Goal: Answer question/provide support

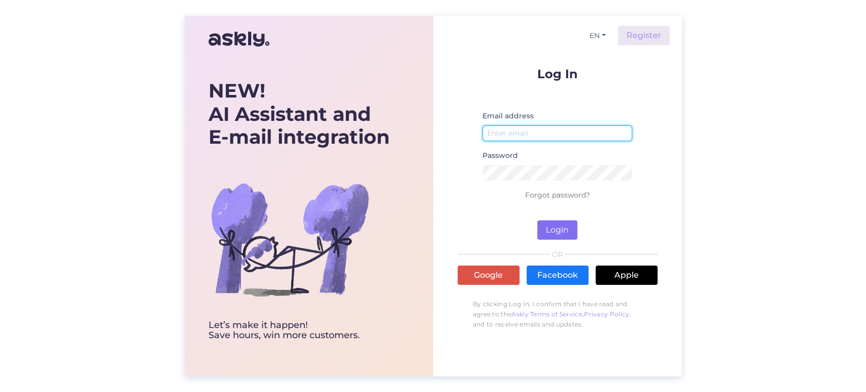
type input "[EMAIL_ADDRESS][DOMAIN_NAME]"
click at [562, 232] on button "Login" at bounding box center [557, 229] width 40 height 19
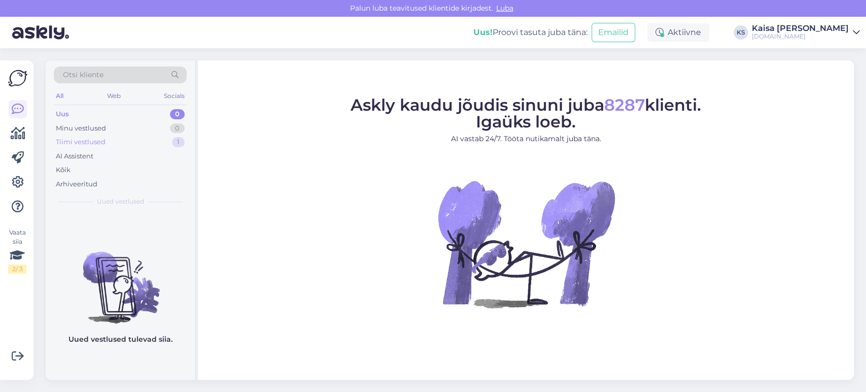
click at [93, 143] on div "Tiimi vestlused" at bounding box center [81, 142] width 50 height 10
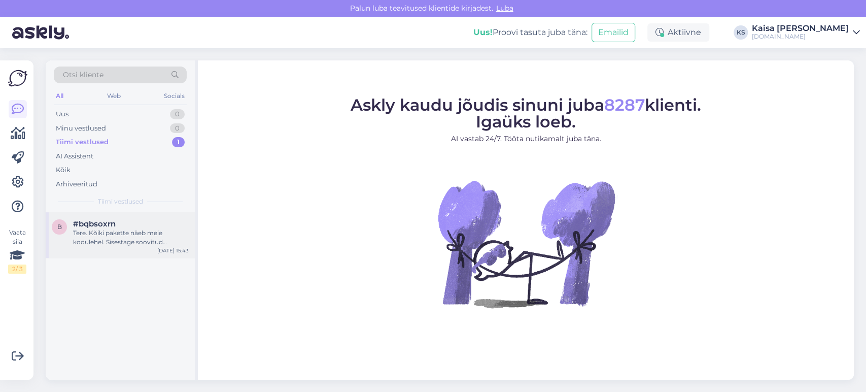
click at [145, 244] on div "Tere. Kõiki pakette näeb meie kodulehel. Sisestage soovitud asukoht, majutusper…" at bounding box center [131, 237] width 116 height 18
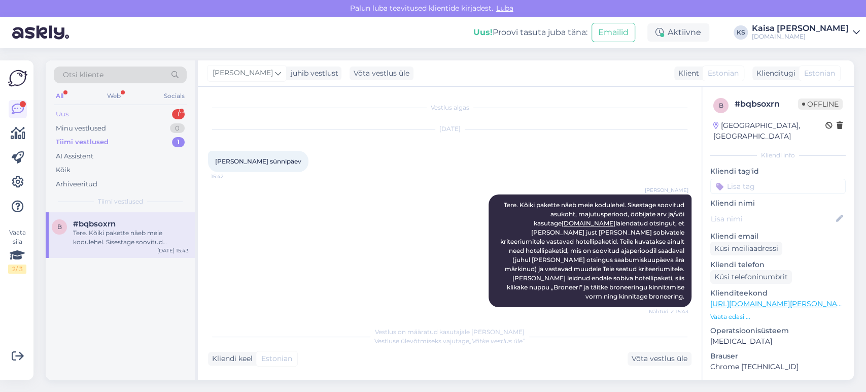
click at [156, 115] on div "Uus 1" at bounding box center [120, 114] width 133 height 14
click at [122, 234] on div "Sveiki, mēs vēlētos veikt izmaiņas rezervācijai. Vēlamies nomainīt uz vienkāršu…" at bounding box center [131, 237] width 116 height 18
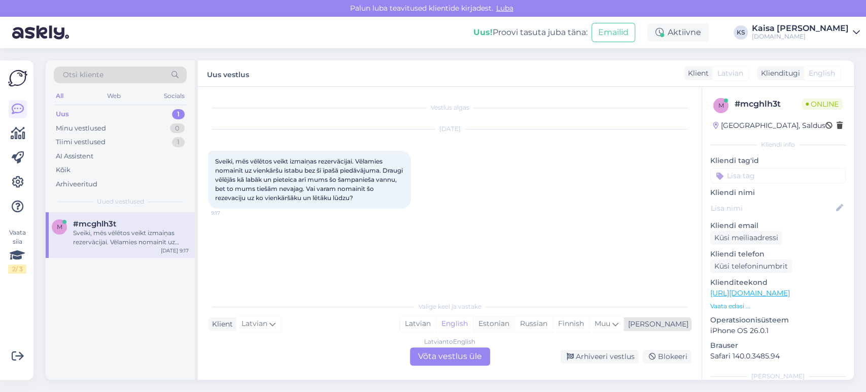
click at [515, 323] on div "Estonian" at bounding box center [494, 323] width 42 height 15
click at [463, 354] on div "Latvian to Estonian Võta vestlus üle" at bounding box center [450, 356] width 80 height 18
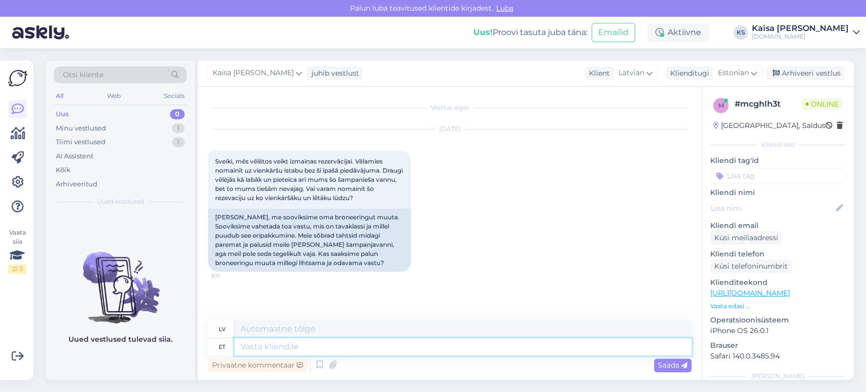
click at [415, 350] on textarea at bounding box center [462, 346] width 457 height 17
type textarea "Tere!"
type textarea "Sveiki!"
type textarea "Tere! [GEOGRAPHIC_DATA]"
type textarea "Sveiki! Lūdzu"
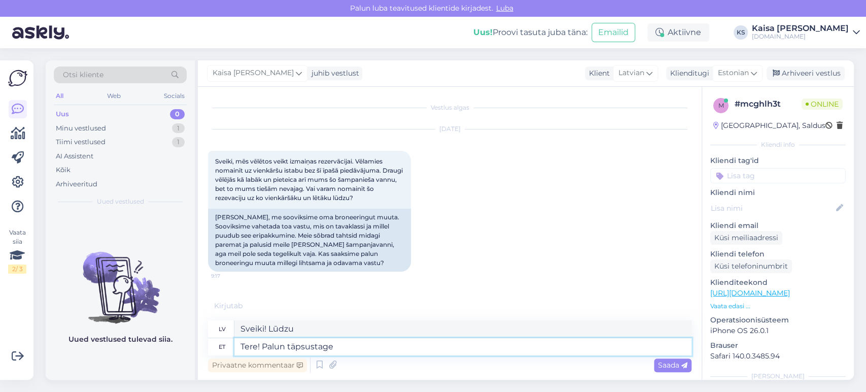
type textarea "Tere! Palun täpsustage b"
type textarea "Sveiki! Lūdzu, precizējiet."
type textarea "Tere! Palun täpsustage broneeringu n"
type textarea "Sveiki! Lūdzu, precizējiet rezervāciju."
type textarea "Tere! Palun täpsustage broneeringu numbrit."
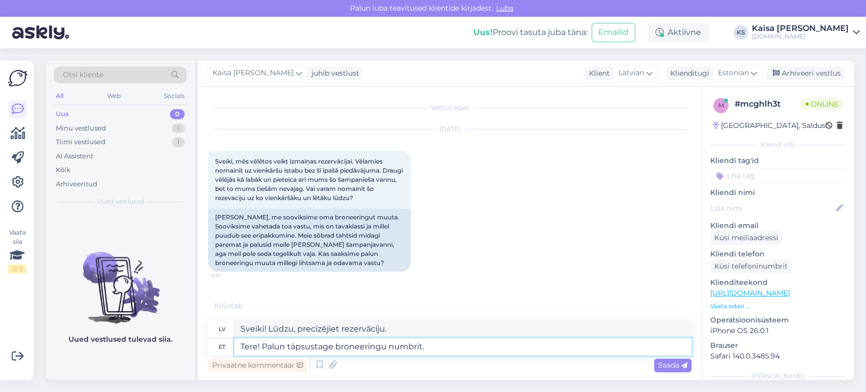
type textarea "Sveiki! Lūdzu, norādiet rezervācijas numuru."
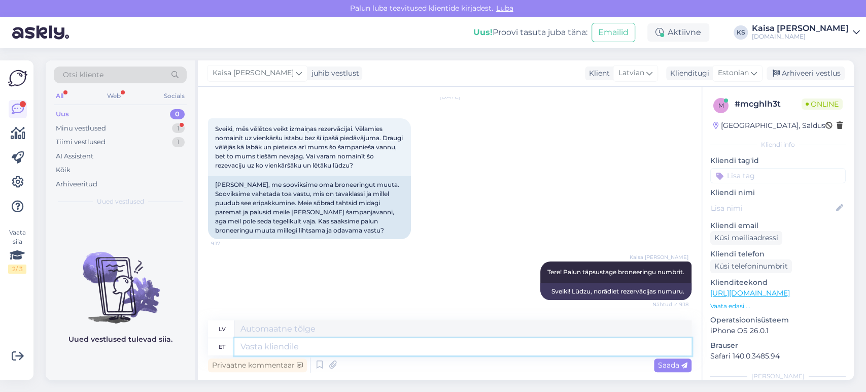
scroll to position [93, 0]
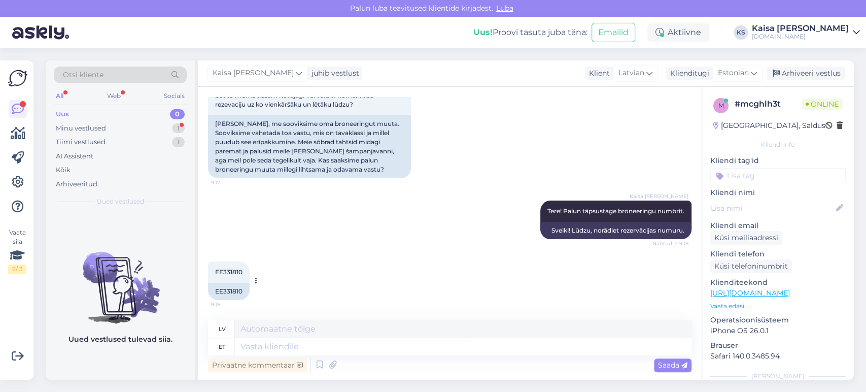
click at [227, 271] on span "EE331810" at bounding box center [228, 272] width 27 height 8
copy div "EE331810 9:18"
click at [413, 341] on textarea at bounding box center [462, 346] width 457 height 17
type textarea "Tänan, [GEOGRAPHIC_DATA]"
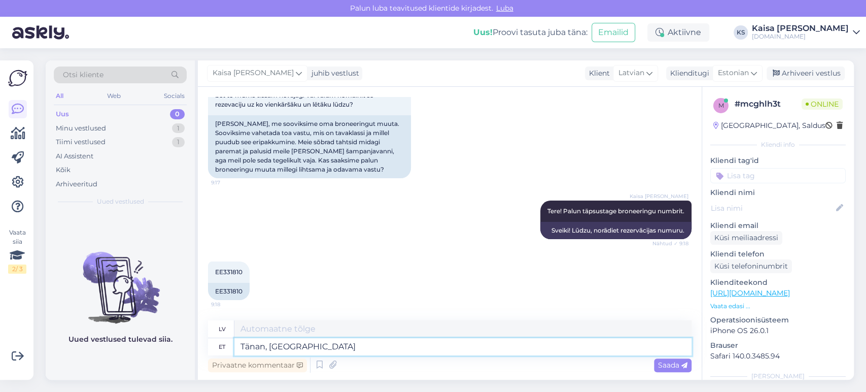
type textarea "Paldies,"
type textarea "Tänan, paraku on"
type textarea "Paldies, diemžēl"
type textarea "Tänan, paraku on kog"
type textarea "Paldies, diemžēl tā ir"
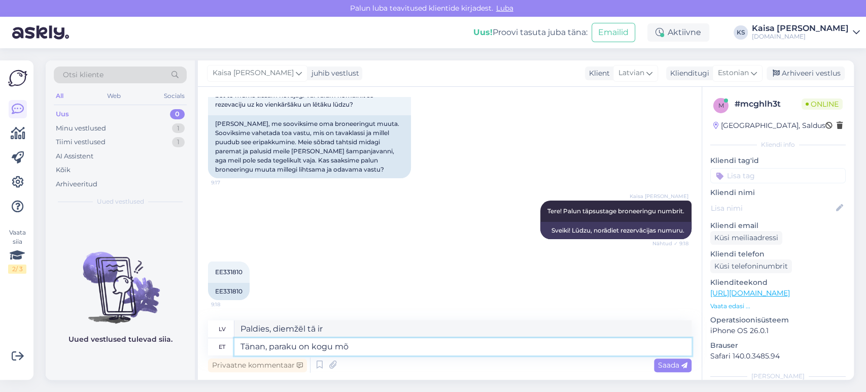
type textarea "Tänan, paraku on kogu mõi"
type textarea "Paldies, diemžēl viss"
type textarea "Tänan, paraku on kogu mõis vä"
type textarea "Paldies, diemžēl visa muiža ir"
type textarea "Tänan, paraku on kogu mõis välja müü"
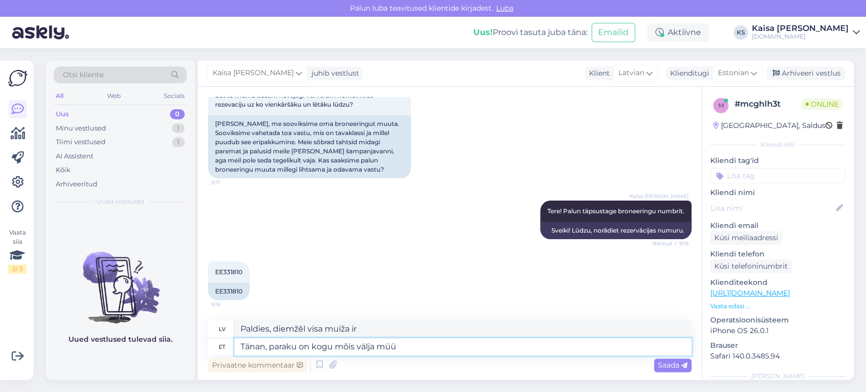
type textarea "Paldies, diemžēl visa savrupmāja ir izrakta."
type textarea "Tänan, paraku on kogu mõis välja müüdud ni"
type textarea "Paldies, diemžēl visa muiža ir [GEOGRAPHIC_DATA]."
type textarea "Tänan, paraku on kogu mõis välja müüdud ning e"
type textarea "Paldies, diemžēl visa muiža ir [GEOGRAPHIC_DATA]"
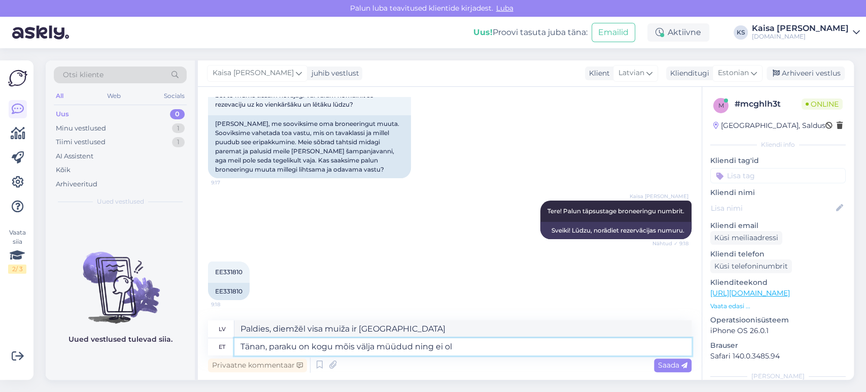
type textarea "Tänan, paraku on kogu mõis välja müüdud ning ei ole"
type textarea "Paldies, diemžēl visa muiža ir [GEOGRAPHIC_DATA], un nē"
type textarea "Tänan, paraku on kogu mõis välja müüdud ning ei ole va"
type textarea "Paldies, diemžēl visa muiža ir [GEOGRAPHIC_DATA], un tur nav"
type textarea "Tänan, paraku on kogu mõis välja müüdud ning ei ole vaba"
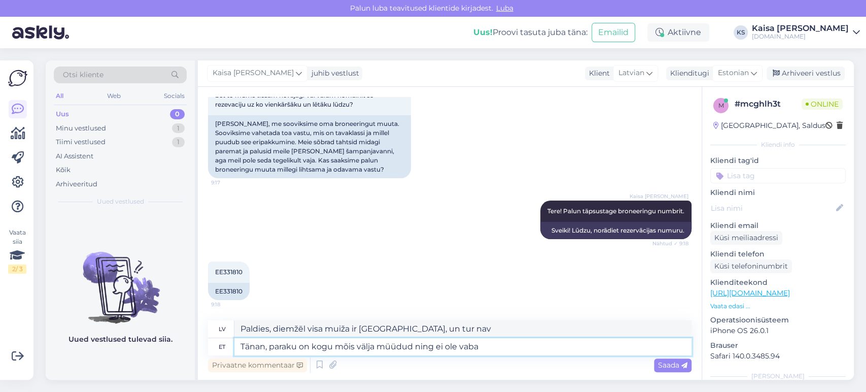
type textarea "Paldies, diemžēl visa muiža ir [GEOGRAPHIC_DATA] un nav pieejama."
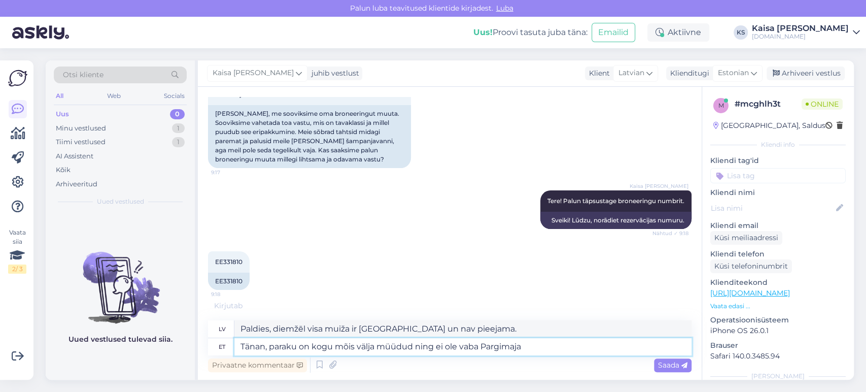
type textarea "Tänan, paraku on kogu mõis välja müüdud ning ei ole vaba [PERSON_NAME] s"
type textarea "Paldies, diemžēl visa muiža ir [GEOGRAPHIC_DATA], un Parka māja nav pieejama."
type textarea "Tänan, paraku on kogu mõis välja müüdud ning ei ole vaba Pargimaja standardtuba…"
type textarea "Paldies, diemžēl visa muiža ir [GEOGRAPHIC_DATA], un Parka mājā nav pieejamas s…"
type textarea "Tänan, paraku on kogu mõis välja müüdud ning ei ole vaba Pargimaja standardtuba…"
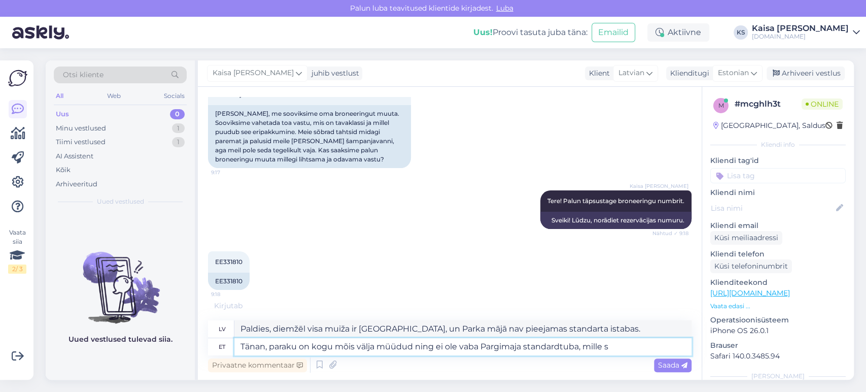
type textarea "Paldies, diemžēl visa muiža ir [GEOGRAPHIC_DATA], un Parka mājā nav pieejams st…"
type textarea "Tänan, paraku on kogu mõis välja müüdud ning ei ole vaba Pargimaja standardtuba…"
type textarea "Paldies, diemžēl visa muiža ir [GEOGRAPHIC_DATA], un Parka mājā nav pieejams st…"
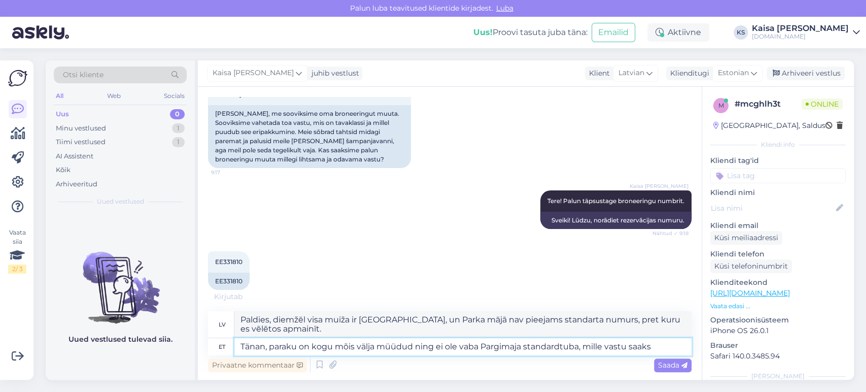
type textarea "Tänan, paraku on kogu mõis välja müüdud ning ei ole vaba Pargimaja standardtuba…"
type textarea "Paldies, diemžēl visa muiža ir [GEOGRAPHIC_DATA], un Parka mājā nav pieejams ne…"
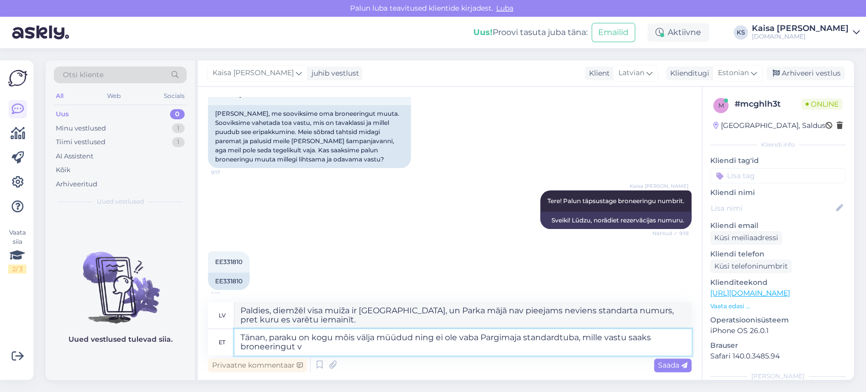
type textarea "Tänan, paraku on kogu mõis välja müüdud ning ei ole vaba Pargimaja standardtuba…"
type textarea "Paldies, diemžēl visa muiža ir [GEOGRAPHIC_DATA], un Park House nav pieejams st…"
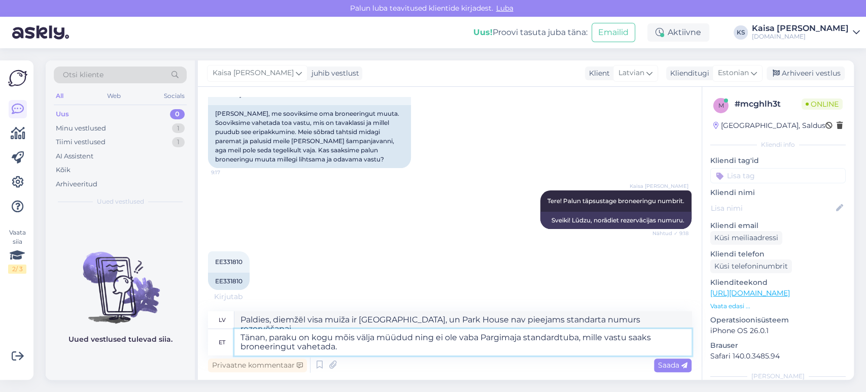
type textarea "Tänan, paraku on kogu mõis välja müüdud ning ei ole vaba Pargimaja standardtuba…"
type textarea "Paldies, diemžēl visa muiža ir [GEOGRAPHIC_DATA], un Parka mājā nav pieejams st…"
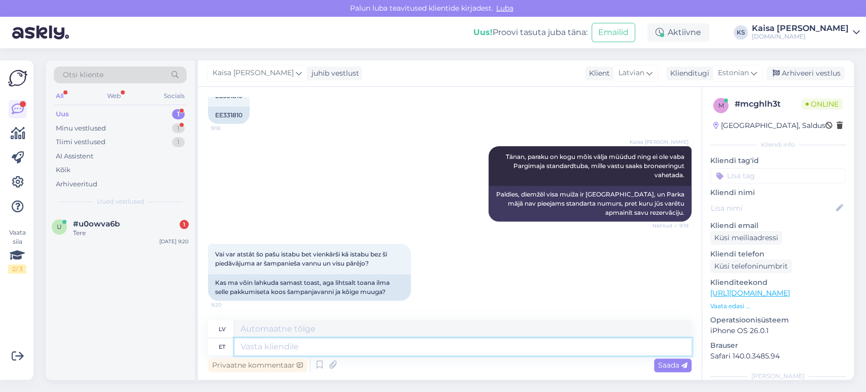
scroll to position [330, 0]
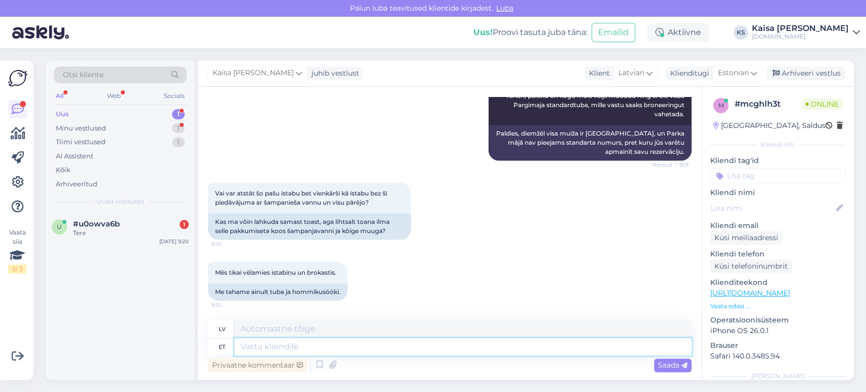
click at [365, 348] on textarea at bounding box center [462, 346] width 457 height 17
type textarea "Jah, k"
type textarea "Jā,"
type textarea "Jah, kui soov"
type textarea "[PERSON_NAME], ja"
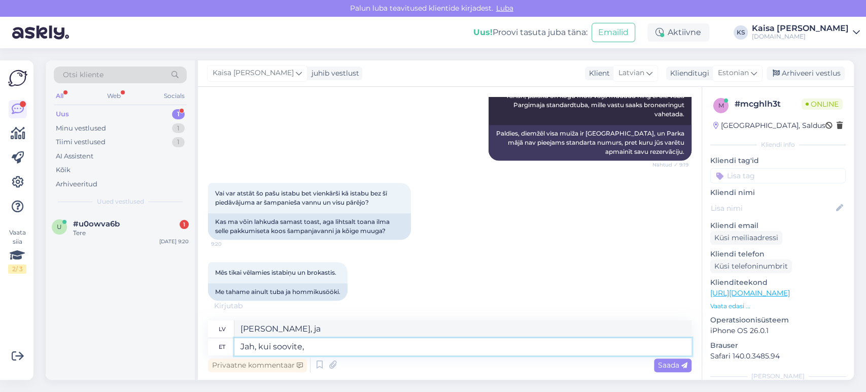
type textarea "Jah, kui soovite,"
type textarea "[PERSON_NAME], ja vēlaties,"
type textarea "Jah, kui soovite, ei t"
type textarea "[PERSON_NAME], ja vēlaties, nē"
type textarea "Jah, kui soovite, ei pea"
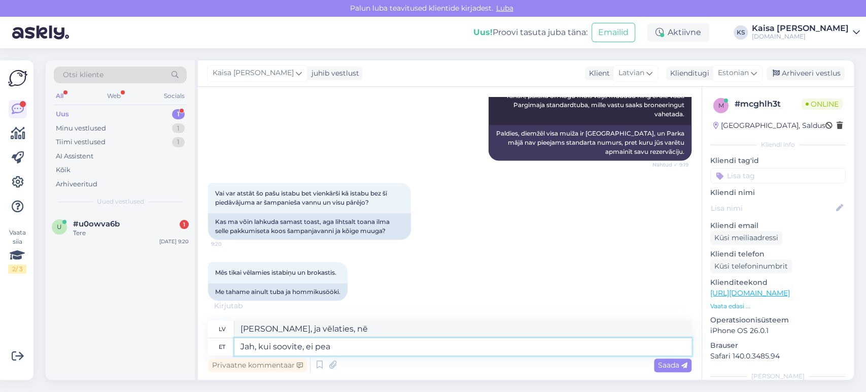
type textarea "[PERSON_NAME], ja vēlies, tev tas nav jādara"
type textarea "Jah, kui soovite, ei pea Te šampanjavanni kasu"
type textarea "[PERSON_NAME], ja vēlaties, jums nav nepieciešama šampanieša vanna."
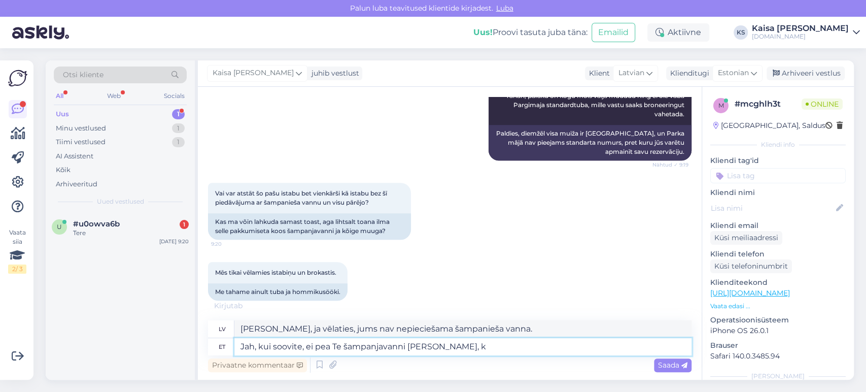
type textarea "Jah, kui soovite, ei pea Te šampanjavanni kasutama, ku"
type textarea "[PERSON_NAME], tev nav jāizmanto šampanieša vanna, ja vēlies,"
type textarea "Jah, kui soovite, ei pea Te šampanjavanni kasutama, kuid"
type textarea "[PERSON_NAME], jums nav jāizmanto šampanieša vanna, ja vēlaties, bet"
type textarea "Jah, kui soovite, ei pea Te šampanjavanni kasutama, kuid hind sel"
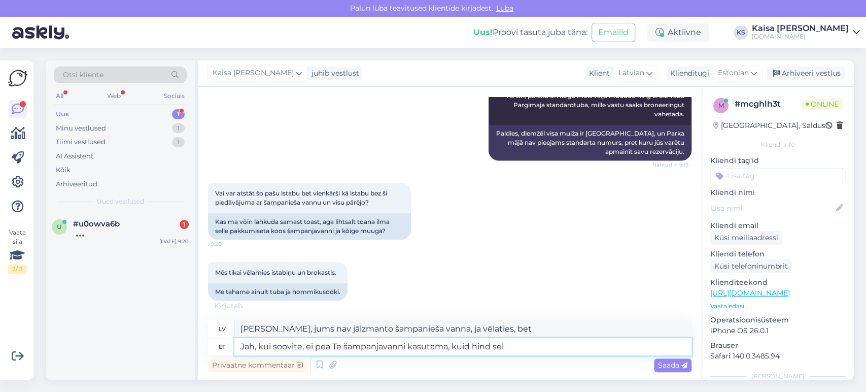
type textarea "[PERSON_NAME], jums nav jāizmanto šampanieša vanna, ja vēlaties, bet cena ir [P…"
type textarea "[DEMOGRAPHIC_DATA], kui soovite, ei pea Te šampanjavanni kasutama, kuid hind se…"
type textarea "[PERSON_NAME], jums nav obligāti jāizmanto šampanieša vanna, ja vēlaties, bet c…"
type textarea "Jah, kui soovite, ei pea Te šampanjavanni kasutama, kuid hind sellest ei m"
type textarea "[PERSON_NAME], jums nav obligāti jāizmanto šampanieša vanna, ja vēlaties, taču …"
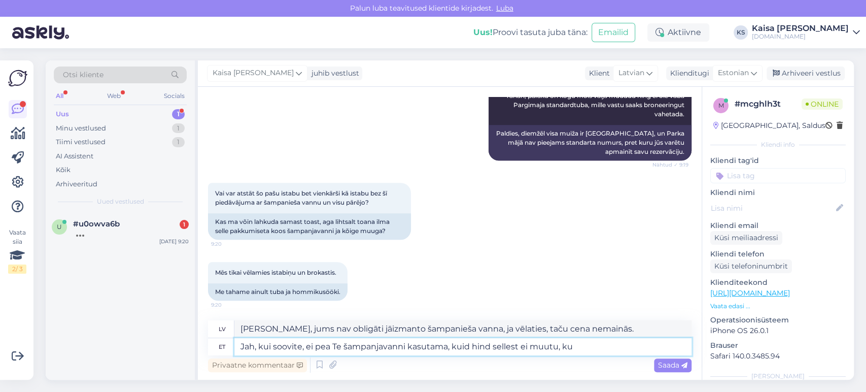
type textarea "Jah, kui soovite, ei pea Te šampanjavanni kasutama, kuid hind sellest ei muutu,…"
type textarea "[PERSON_NAME], jums nav obligāti jāizmanto šampanieša vanna, ja vēlaties, taču …"
type textarea "Jah, kui soovite, ei pea Te šampanjavanni kasutama, kuid hind sellest ei muutu,…"
type textarea "[PERSON_NAME], jums nav obligāti jāizmanto šampanieša vanna, ja vēlaties, taču …"
type textarea "Jah, kui soovite, ei pea Te šampanjavanni kasutama, kuid hind sellest ei muutu,…"
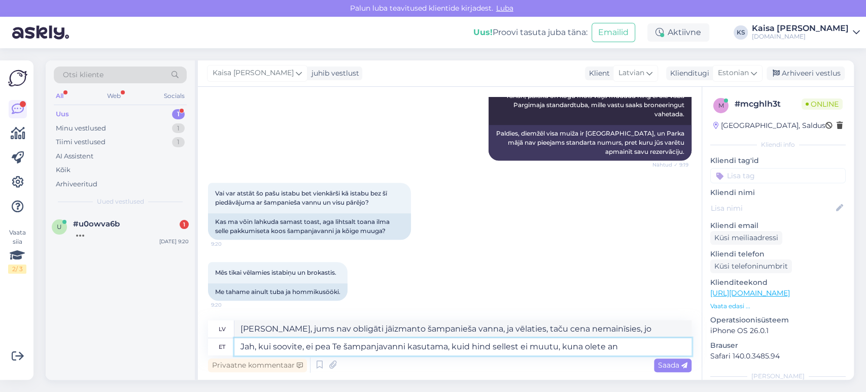
type textarea "[PERSON_NAME], jums nav obligāti jāizmanto šampanieša vanna, ja vēlaties, taču …"
type textarea "Jah, kui soovite, ei pea Te šampanjavanni kasutama, kuid hind sellest ei muutu,…"
type textarea "[PERSON_NAME], jums nav obligāti jāizmanto šampanieša vanna, ja vēlaties, taču …"
type textarea "Jah, kui soovite, ei pea Te šampanjavanni kasutama, kuid hind sellest ei muutu,…"
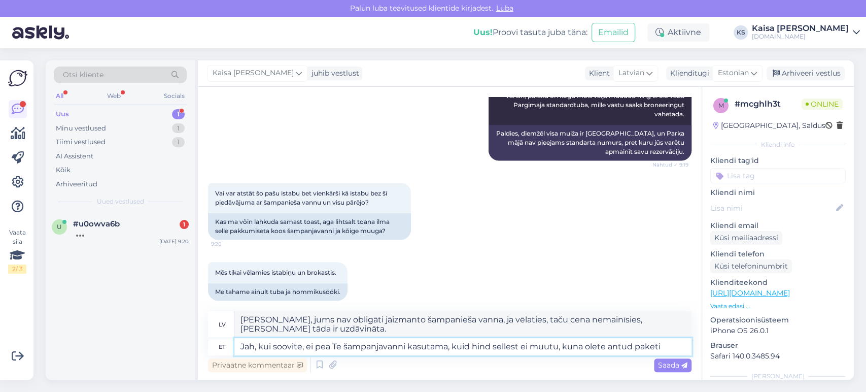
type textarea "[PERSON_NAME], ja vēlaties, jums nav obligāti jāizmanto šampanieša vanna, taču …"
type textarea "Jah, kui soovite, ei pea Te šampanjavanni kasutama, kuid hind sellest ei muutu,…"
type textarea "[PERSON_NAME], jums nav obligāti jāizmanto šampanieša vanna, ja vēlaties, taču …"
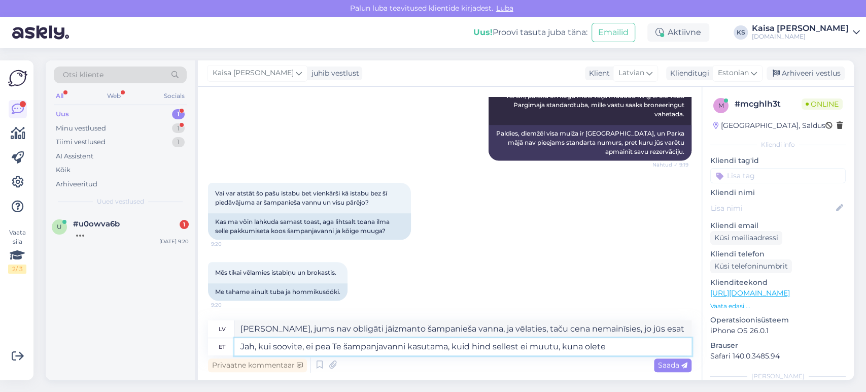
scroll to position [401, 0]
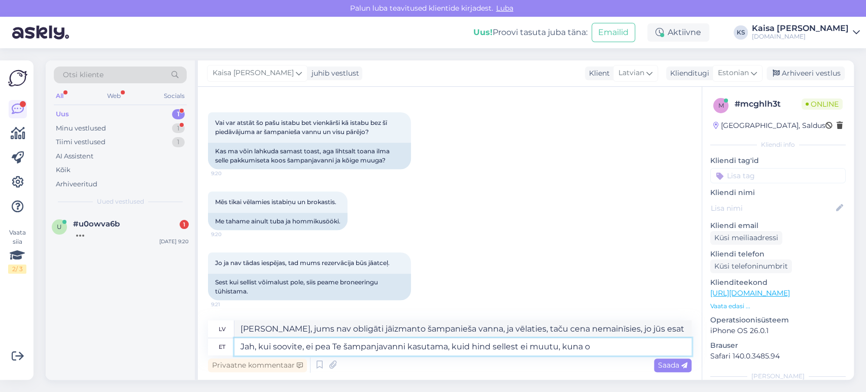
type textarea "Jah, kui soovite, ei pea Te šampanjavanni kasutama, kuid hind sellest ei muutu,…"
type textarea "[PERSON_NAME], jums nav obligāti jāizmanto šampanieša vanna, ja vēlaties, taču …"
click at [520, 349] on textarea "Jah, kui soovite, ei pea Te šampanjavanni kasutama, kuid hind sellest ei muutu,…" at bounding box center [462, 346] width 457 height 17
type textarea "Jah, kui soovite, ei pea Te šampanjavanni kasutama, kuid hind sellest kahjei mu…"
type textarea "[PERSON_NAME], jums nav obligāti jāizmanto šampanieša vanna, ja vēlaties, taču …"
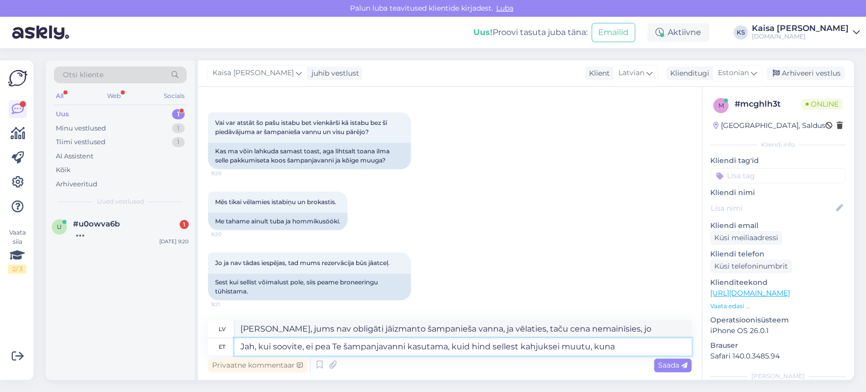
type textarea "Jah, kui soovite, ei pea Te šampanjavanni kasutama, kuid hind sellest kahjuks e…"
type textarea "[PERSON_NAME], ja vēlaties, jums nav jāizmanto šampanieša [PERSON_NAME], taču d…"
click at [624, 346] on textarea "Jah, kui soovite, ei pea Te šampanjavanni kasutama, kuid hind sellest kahjuks e…" at bounding box center [462, 346] width 457 height 17
click at [608, 347] on textarea "Jah, kui soovite, ei pea Te šampanjavanni kasutama, kuid hind sellest kahjuks e…" at bounding box center [462, 346] width 457 height 17
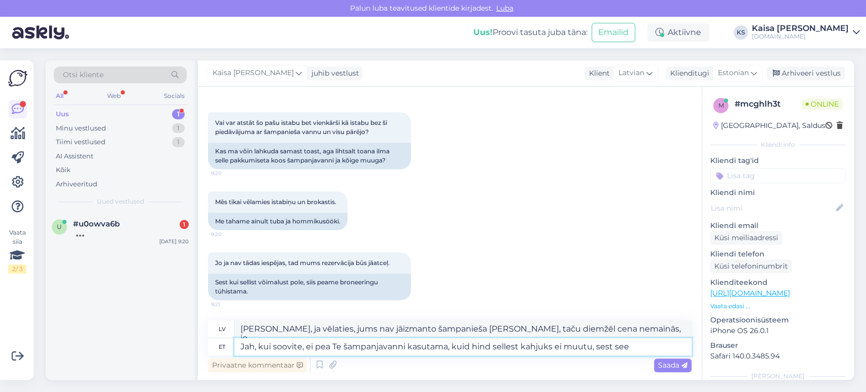
type textarea "Jah, kui soovite, ei pea Te šampanjavanni kasutama, kuid hind sellest kahjuks e…"
type textarea "[PERSON_NAME], ja vēlaties, jums nav jāizmanto šampanieša [PERSON_NAME], bet di…"
type textarea "Jah, kui soovite, ei pea Te šampanjavanni kasutama, kuid hind sellest kahjuks e…"
type textarea "[PERSON_NAME], ja vēlaties, jums nav jāizmanto šampanieša [PERSON_NAME], bet di…"
type textarea "Jah, kui soovite, ei pea Te šampanjavanni kasutama, kuid hind sellest kahjuks e…"
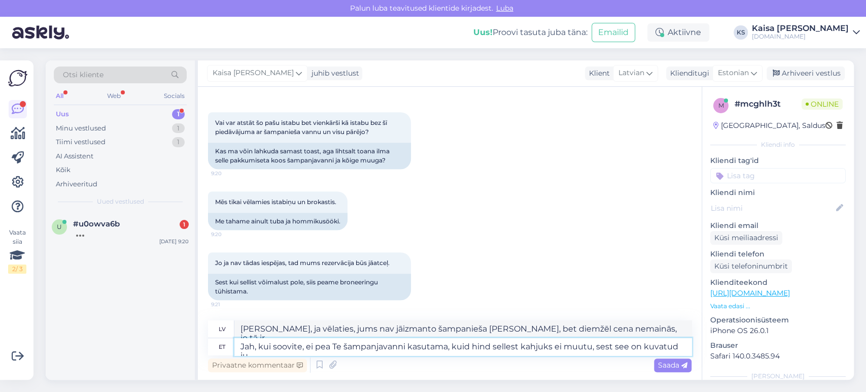
type textarea "[PERSON_NAME], jums nav obligāti jāizmanto šampanieša vanna, ja vēlaties, bet d…"
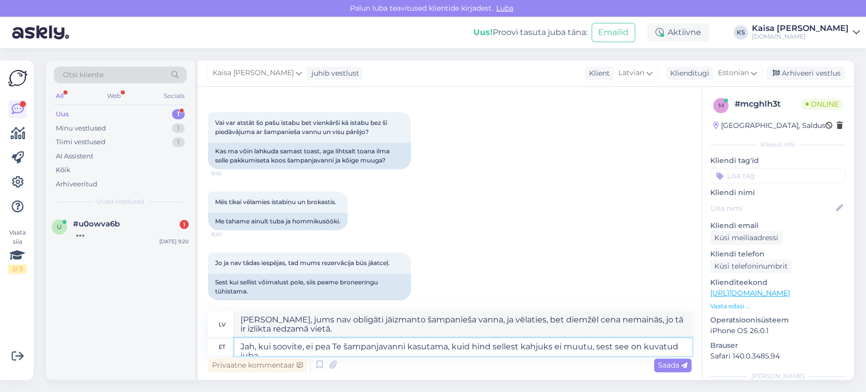
type textarea "Jah, kui soovite, ei pea Te šampanjavanni kasutama, kuid hind sellest kahjuks e…"
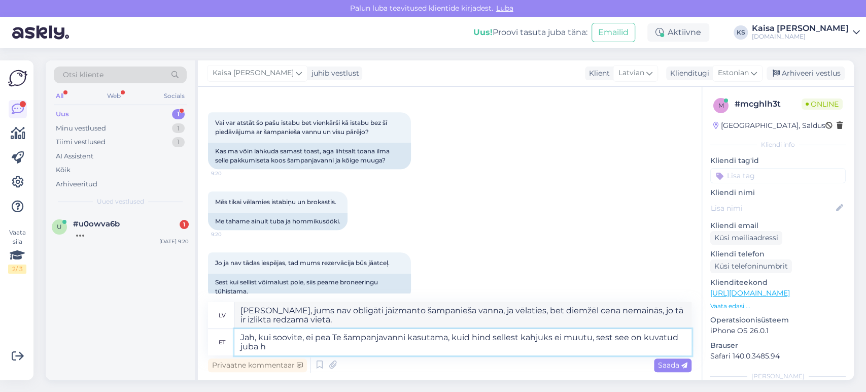
type textarea "[PERSON_NAME], ja vēlaties, jums nav jāizmanto šampanieša vanna, bet diemžēl ce…"
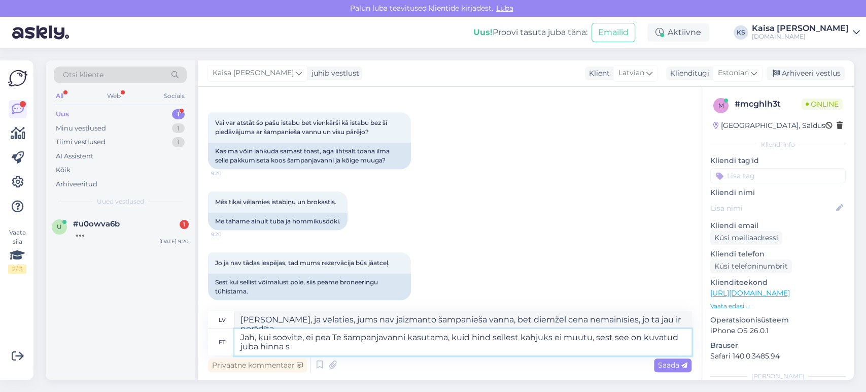
type textarea "Jah, kui soovite, ei pea Te šampanjavanni kasutama, kuid hind sellest kahjuks e…"
type textarea "[PERSON_NAME], ja vēlaties, jums nav jāizmanto šampanieša vanna, bet diemžēl ce…"
type textarea "Jah, kui soovite, ei pea Te šampanjavanni kasutama, kuid hind sellest kahjuks e…"
type textarea "[PERSON_NAME], ja vēlaties, jums nav jāizmanto šampanieša vanna, bet diemžēl ce…"
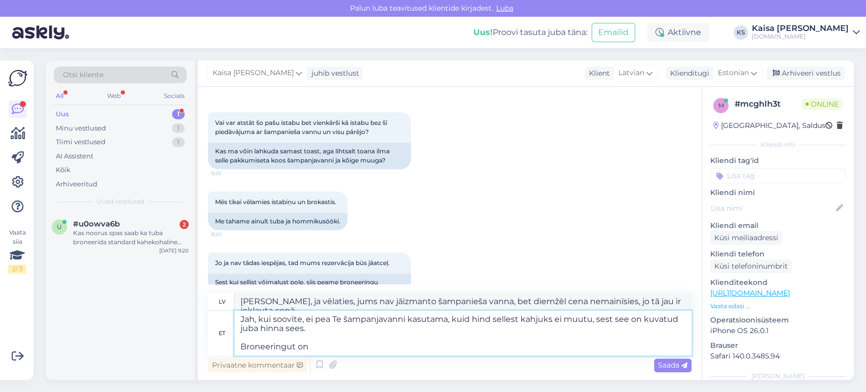
type textarea "Jah, kui soovite, ei pea Te šampanjavanni kasutama, kuid hind sellest kahjuks e…"
type textarea "[PERSON_NAME], ja vēlaties, jums nav obligāti jāizmanto šampanieša vanna, taču …"
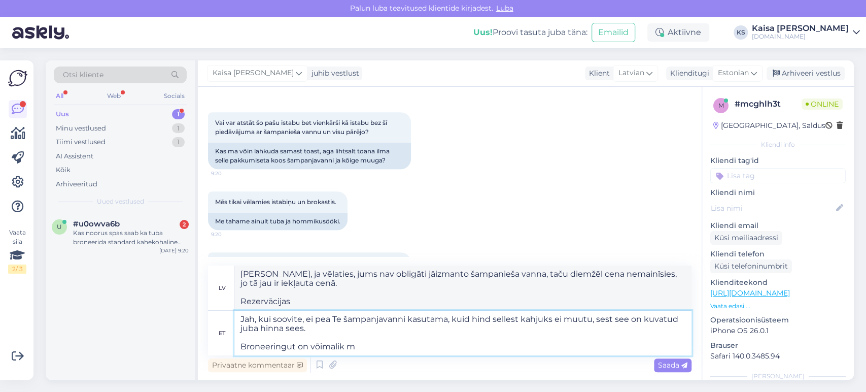
type textarea "Jah, kui soovite, ei pea Te šampanjavanni kasutama, kuid hind sellest kahjuks e…"
type textarea "[PERSON_NAME], ja vēlaties, jums nav obligāti jāizmanto šampanieša vanna, taču …"
type textarea "Jah, kui soovite, ei pea Te šampanjavanni kasutama, kuid hind sellest kahjuks e…"
type textarea "[PERSON_NAME], ja vēlaties, jums nav obligāti jāizmanto šampanieša vanna, taču …"
type textarea "Jah, kui soovite, ei pea Te šampanjavanni kasutama, kuid hind sellest kahjuks e…"
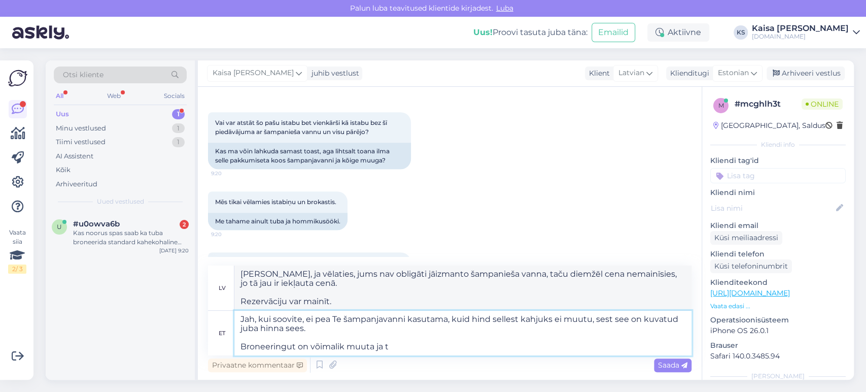
type textarea "[PERSON_NAME], ja vēlaties, jums nav obligāti jāizmanto šampanieša vanna, taču …"
type textarea "Jah, kui soovite, ei pea Te šampanjavanni kasutama, kuid hind sellest kahjuks e…"
type textarea "[PERSON_NAME], ja vēlaties, jums nav obligāti jāizmanto šampanieša vanna, taču …"
type textarea "Jah, kui soovite, ei pea Te šampanjavanni kasutama, kuid hind sellest kahjuks e…"
type textarea "[PERSON_NAME], ja vēlaties, jums nav obligāti jāizmanto šampanieša vanna, taču …"
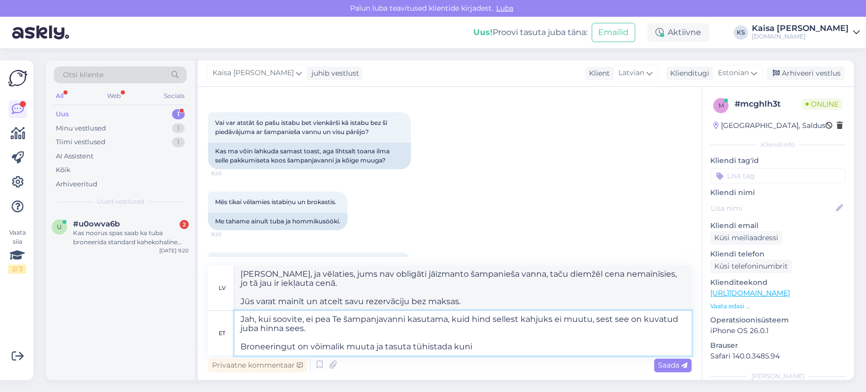
paste textarea "[DATE]"
type textarea "Jah, kui soovite, ei pea Te šampanjavanni kasutama, kuid hind sellest kahjuks e…"
type textarea "[PERSON_NAME], ja vēlaties, jums nav obligāti jāizmanto šampanieša vanna, taču …"
type textarea "Jah, kui soovite, ei pea Te šampanjavanni kasutama, kuid hind sellest kahjuks e…"
type textarea "[PERSON_NAME], ja vēlaties, jums nav obligāti jāizmanto šampanieša vanna, taču …"
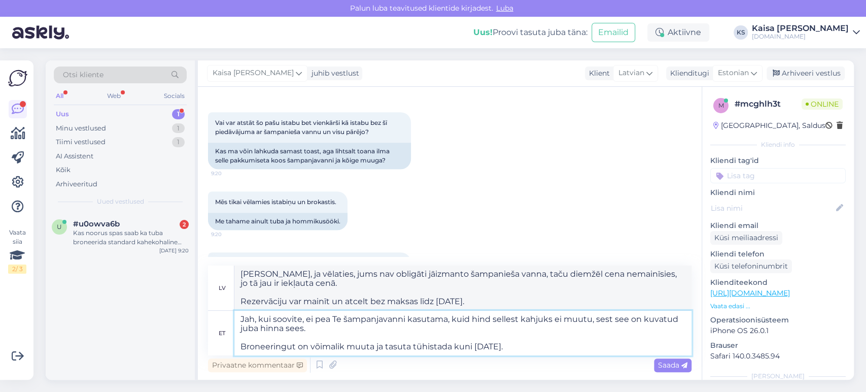
click at [445, 327] on textarea "Jah, kui soovite, ei pea Te šampanjavanni kasutama, kuid hind sellest kahjuks e…" at bounding box center [462, 333] width 457 height 45
type textarea "Jah, kui soovite, ei pea Te šampanjavanni kasutama, kuid hind sellest kahjuks e…"
type textarea "[PERSON_NAME], ja vēlaties, jums nav obligāti jāizmanto šampanieša vanna, taču …"
type textarea "Jah, kui soovite, ei pea Te šampanjavanni kasutama, kuid hind sellest kahjuks e…"
type textarea "[PERSON_NAME], ja vēlaties, jums nav obligāti jāizmanto šampanieša vanna, taču …"
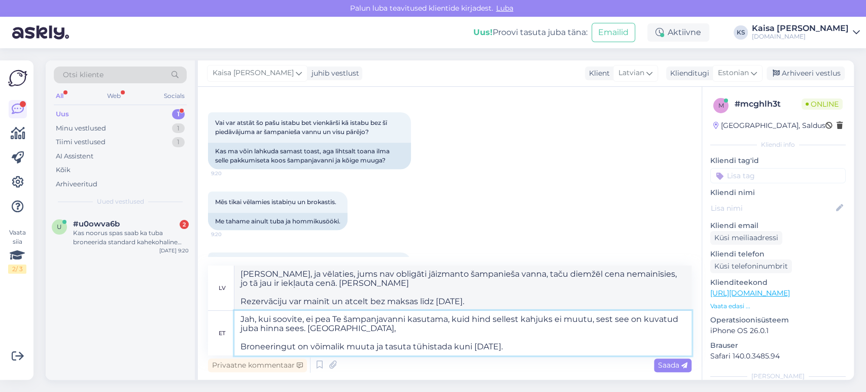
type textarea "Jah, kui soovite, ei pea Te šampanjavanni kasutama, kuid hind sellest kahjuks e…"
type textarea "[PERSON_NAME], ja vēlaties, Jums nav obligāti jāizmanto šampanieša vanna, taču …"
type textarea "Jah, kui soovite, ei pea Te šampanjavanni kasutama, kuid hind sellest kahjuks e…"
type textarea "[PERSON_NAME], ja vēlaties, jums nav obligāti jāizmanto šampanieša vanna, taču …"
type textarea "Jah, kui soovite, ei pea Te šampanjavanni kasutama, kuid hind sellest kahjuks e…"
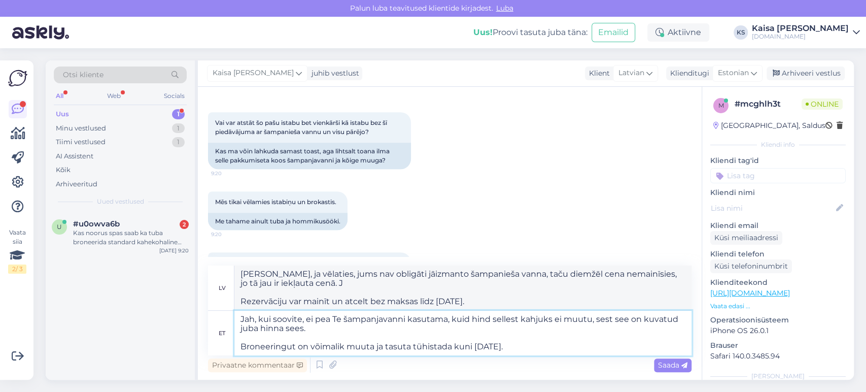
type textarea "[PERSON_NAME], ja vēlaties, jums nav obligāti jāizmanto šampanieša vanna, taču …"
type textarea "Jah, kui soovite, ei pea Te šampanjavanni kasutama, kuid hind sellest kahjuks e…"
type textarea "[PERSON_NAME], ja vēlaties, jums nav obligāti jāizmanto šampanieša vanna, taču …"
type textarea "Jah, kui soovite, ei pea Te šampanjavanni kasutama, kuid hind sellest kahjuks e…"
type textarea "[PERSON_NAME], ja vēlaties, jums nav obligāti jāizmanto šampanieša vanna, taču …"
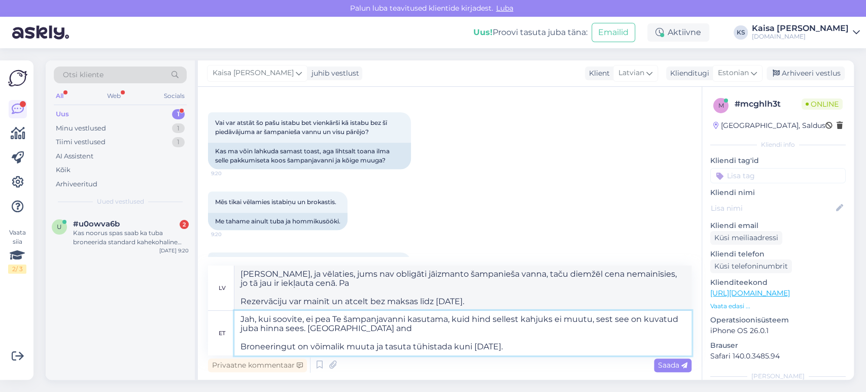
type textarea "Jah, kui soovite, ei pea Te šampanjavanni kasutama, kuid hind sellest kahjuks e…"
type textarea "[PERSON_NAME], ja vēlaties, jums nav obligāti jāizmanto šampanieša vanna, taču …"
type textarea "Jah, kui soovite, ei pea Te šampanjavanni kasutama, kuid hind sellest kahjuks e…"
type textarea "[PERSON_NAME], ja vēlaties, Jums nav obligāti jāizmanto šampanieša vanna, taču …"
type textarea "Jah, kui soovite, ei pea Te šampanjavanni kasutama, kuid hind sellest kahjuks e…"
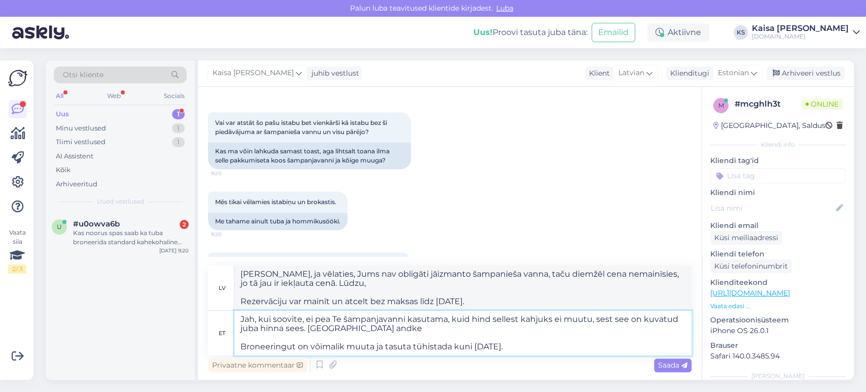
type textarea "[PERSON_NAME], ja vēlaties, Jums nav obligāti jāizmanto šampanieša vanna, taču …"
type textarea "Jah, kui soovite, ei pea Te šampanjavanni kasutama, kuid hind sellest kahjuks e…"
type textarea "[PERSON_NAME], ja vēlaties, Jums nav obligāti jāizmanto šampanieša vanna, taču …"
type textarea "Jah, kui soovite, ei pea Te šampanjavanni kasutama, kuid hind sellest kahjuks e…"
type textarea "[PERSON_NAME], ja vēlaties, Jums nav obligāti jāizmanto šampanieša vanna, taču …"
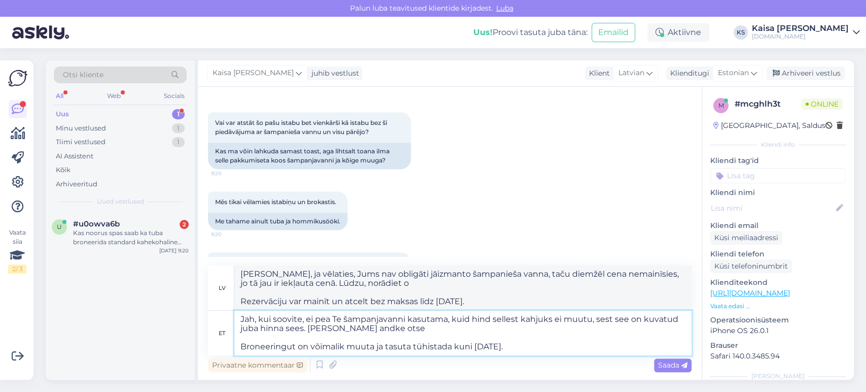
type textarea "Jah, kui soovite, ei pea Te šampanjavanni kasutama, kuid hind sellest kahjuks e…"
type textarea "[PERSON_NAME], ja vēlaties, jums nav obligāti jāizmanto šampanieša vanna, taču …"
type textarea "Jah, kui soovite, ei pea Te šampanjavanni kasutama, kuid hind sellest kahjuks e…"
type textarea "[PERSON_NAME], ja vēlaties, jums nav obligāti jāizmanto šampanieša vanna, taču …"
type textarea "Jah, kui soovite, ei pea Te šampanjavanni kasutama, kuid hind sellest kahjuks e…"
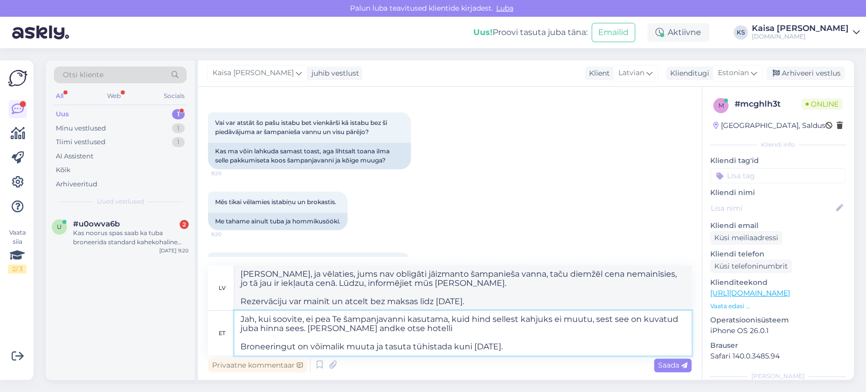
type textarea "[PERSON_NAME], ja vēlaties, jums nav obligāti jāizmanto šampanieša vanna, taču …"
type textarea "Jah, kui soovite, ei pea Te šampanjavanni kasutama, kuid hind sellest kahjuks e…"
type textarea "[PERSON_NAME], ja vēlaties, jums nav obligāti jāizmanto šampanieša vanna, taču …"
type textarea "Jah, kui soovite, ei pea Te šampanjavanni kasutama, kuid hind sellest kahjuks e…"
type textarea "[PERSON_NAME], ja vēlaties, jums nav obligāti jāizmanto šampanieša vanna, taču …"
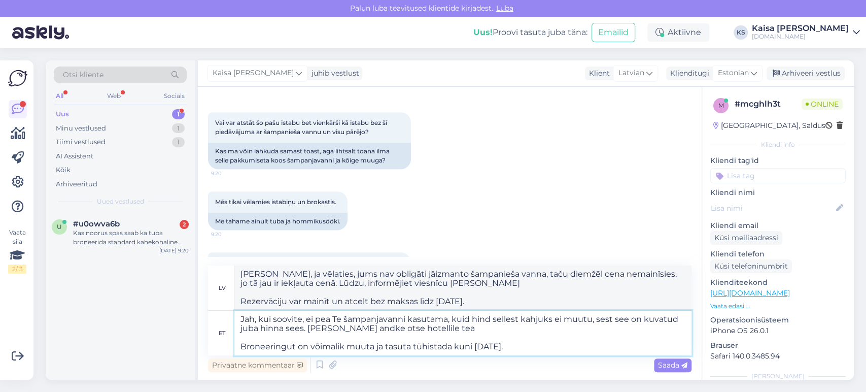
type textarea "Jah, kui soovite, ei pea Te šampanjavanni kasutama, kuid hind sellest kahjuks e…"
type textarea "[PERSON_NAME], ja vēlaties, jums nav obligāti jāizmanto šampanieša vanna, taču …"
type textarea "Jah, kui soovite, ei pea Te šampanjavanni kasutama, kuid hind sellest kahjuks e…"
type textarea "[PERSON_NAME], ja vēlaties, jums nav obligāti jāizmanto šampanieša vanna, taču …"
type textarea "Jah, kui soovite, ei pea Te šampanjavanni kasutama, kuid hind sellest kahjuks e…"
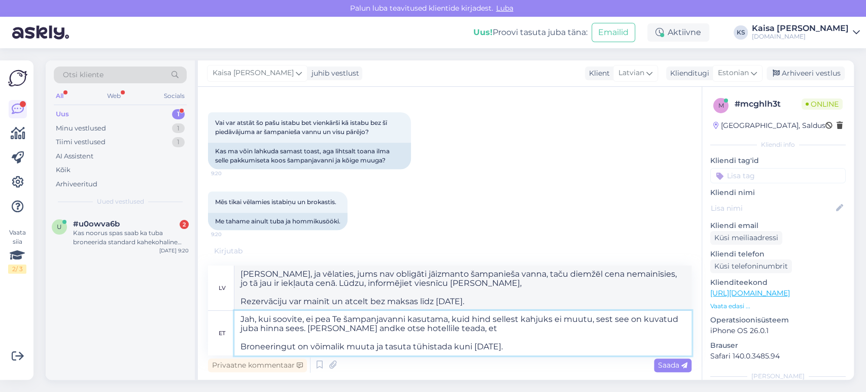
type textarea "[PERSON_NAME], ja vēlaties, jums nav obligāti jāizmanto šampanieša vanna, taču …"
type textarea "Jah, kui soovite, ei pea Te šampanjavanni kasutama, kuid hind sellest kahjuks e…"
type textarea "[PERSON_NAME], ja vēlaties, jums nav obligāti jāizmanto šampanieša vanna, taču …"
type textarea "Jah, kui soovite, ei pea Te šampanjavanni kasutama, kuid hind sellest kahjuks e…"
type textarea "[PERSON_NAME], ja vēlaties, Jums nav obligāti jāizmanto šampanieša vanna, taču …"
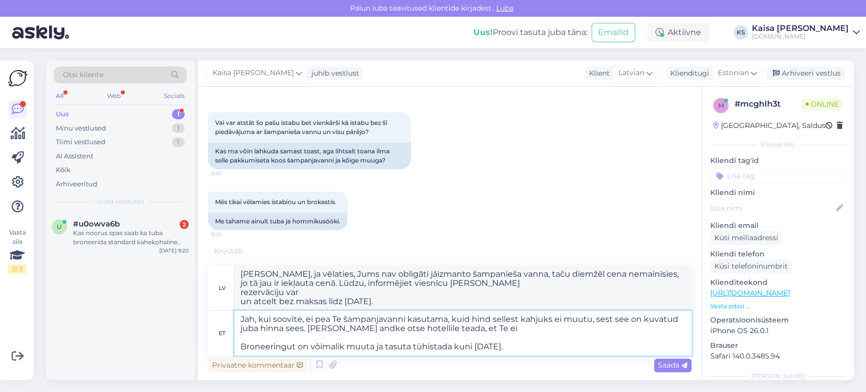
type textarea "Jah, kui soovite, ei pea Te šampanjavanni kasutama, kuid hind sellest kahjuks e…"
type textarea "[PERSON_NAME], ja vēlaties, jums nav obligāti jāizmanto šampanieša vanna, taču …"
type textarea "Jah, kui soovite, ei pea Te šampanjavanni kasutama, kuid hind sellest kahjuks e…"
type textarea "[PERSON_NAME], ja vēlaties, jums nav obligāti jāizmanto šampanieša vanna, taču …"
type textarea "Jah, kui soovite, ei pea Te šampanjavanni kasutama, kuid hind sellest kahjuks e…"
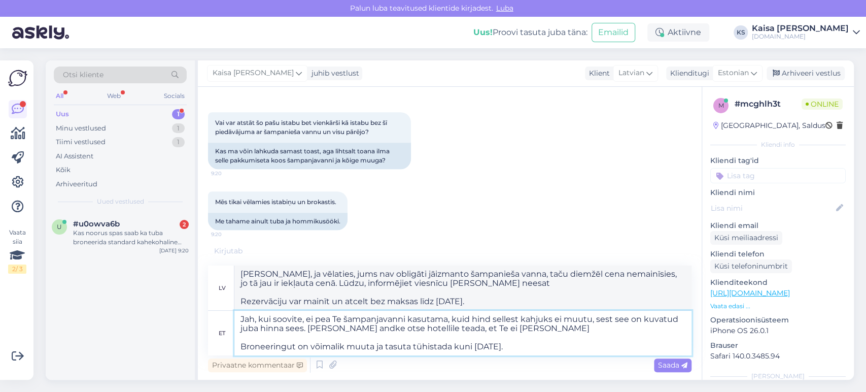
type textarea "[PERSON_NAME], ja vēlaties, jums nav obligāti jāizmanto šampanieša vanna, taču …"
type textarea "Jah, kui soovite, ei pea Te šampanjavanni kasutama, kuid hind sellest kahjuks e…"
type textarea "[PERSON_NAME], ja vēlaties, jums nav obligāti jāizmanto šampanieša vanna, taču …"
type textarea "Jah, kui soovite, ei pea Te šampanjavanni kasutama, kuid hind sellest kahjuks e…"
type textarea "[PERSON_NAME], ja vēlaties, jums nav obligāti jāizmanto šampanieša vanna, taču …"
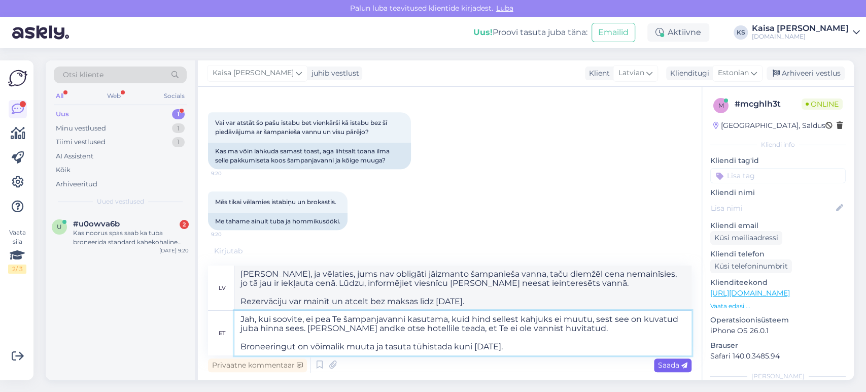
type textarea "Jah, kui soovite, ei pea Te šampanjavanni kasutama, kuid hind sellest kahjuks e…"
click at [668, 365] on span "Saada" at bounding box center [672, 364] width 29 height 9
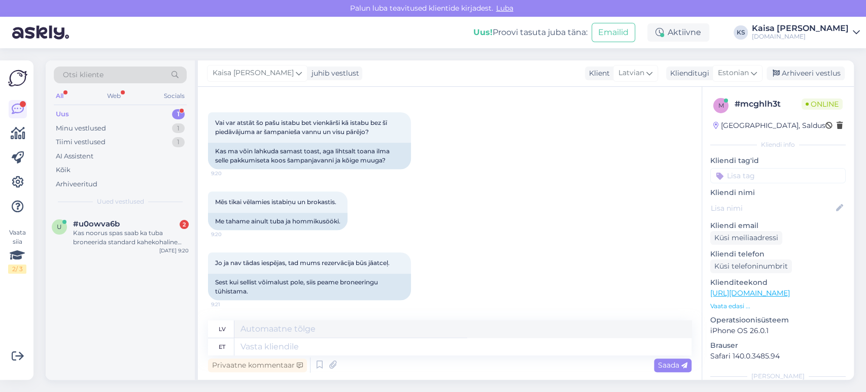
scroll to position [562, 0]
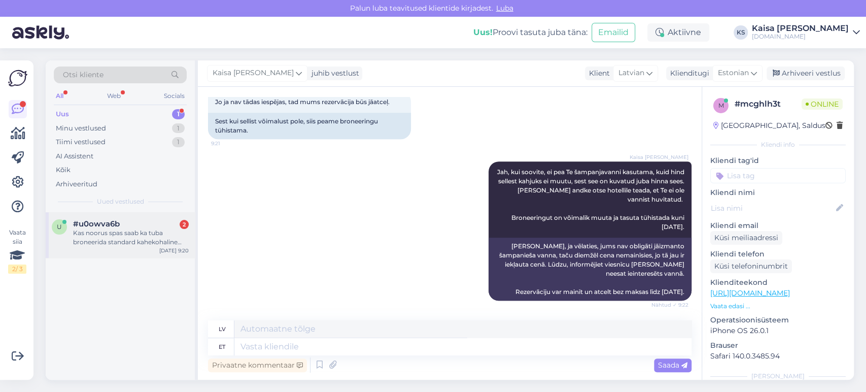
click at [135, 233] on div "Kas noorus spas saab ka tuba broneerida standard kahekohaline tuba kus on lubat…" at bounding box center [131, 237] width 116 height 18
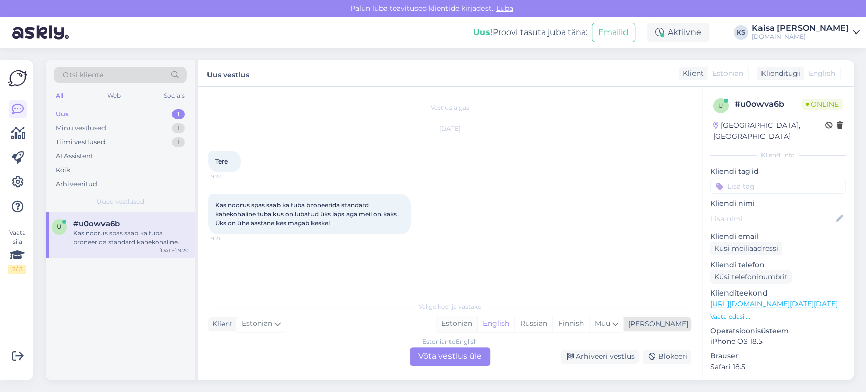
click at [478, 324] on div "Estonian" at bounding box center [456, 323] width 41 height 15
click at [470, 357] on div "Estonian to Estonian Võta vestlus üle" at bounding box center [450, 356] width 80 height 18
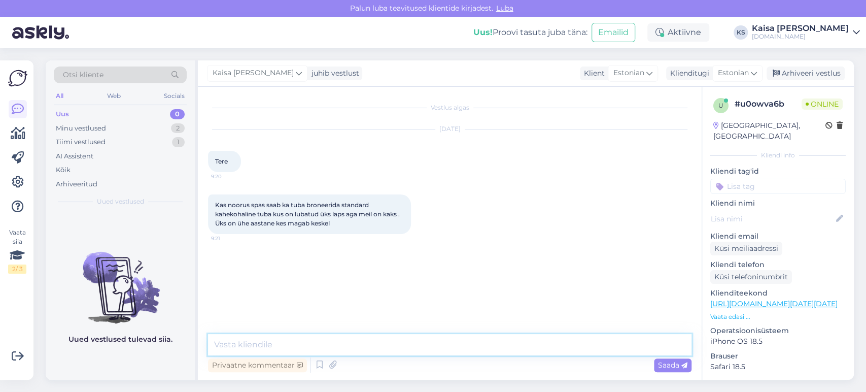
click at [470, 348] on textarea at bounding box center [450, 344] width 484 height 21
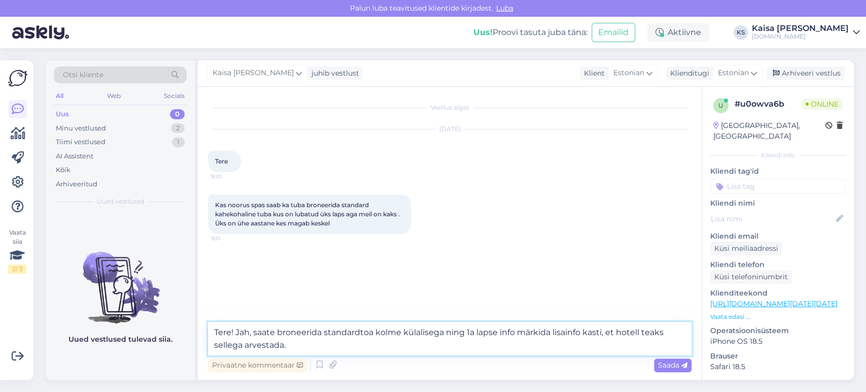
type textarea "Tere! Jah, saate broneerida standardtoa kolme külalisega ning 1a lapse info mär…"
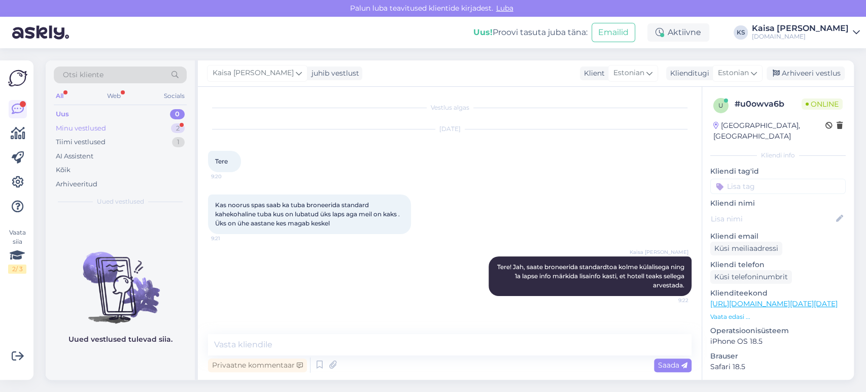
click at [167, 125] on div "Minu vestlused 2" at bounding box center [120, 128] width 133 height 14
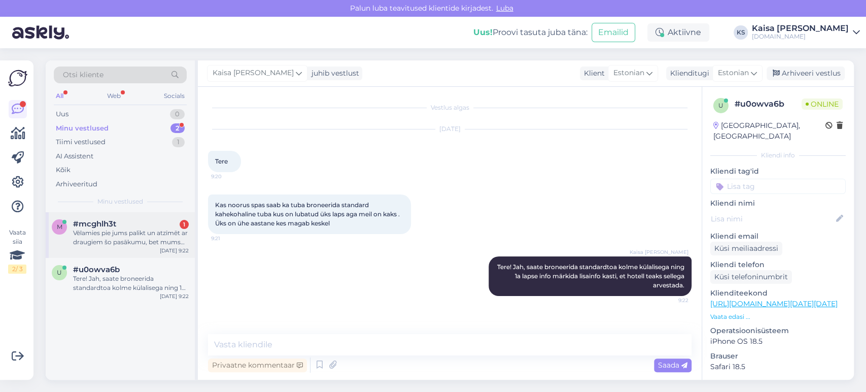
click at [123, 234] on div "Vēlamies pie jums palikt un atzīmēt ar draugiem šo pasākumu, bet mums šis ir pa…" at bounding box center [131, 237] width 116 height 18
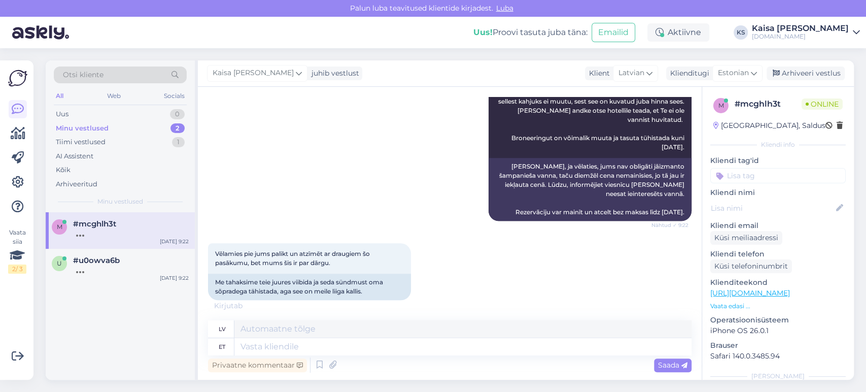
scroll to position [702, 0]
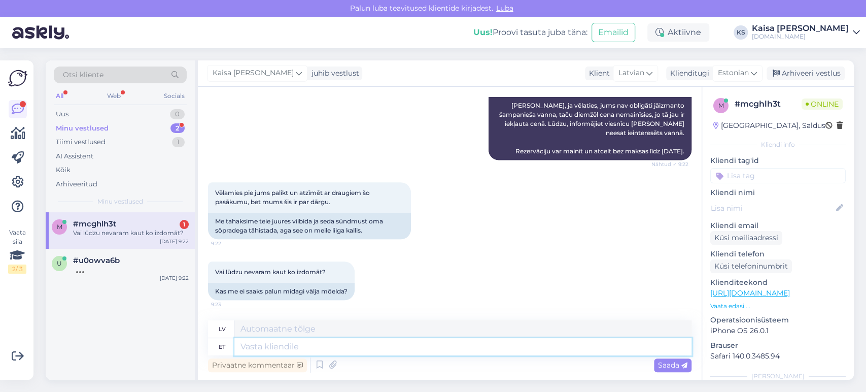
click at [423, 353] on textarea at bounding box center [462, 346] width 457 height 17
type textarea "Kohu ma"
type textarea "Tiesa"
type textarea "Kohu majutusasutus on"
type textarea "Tiesas izmitināšana"
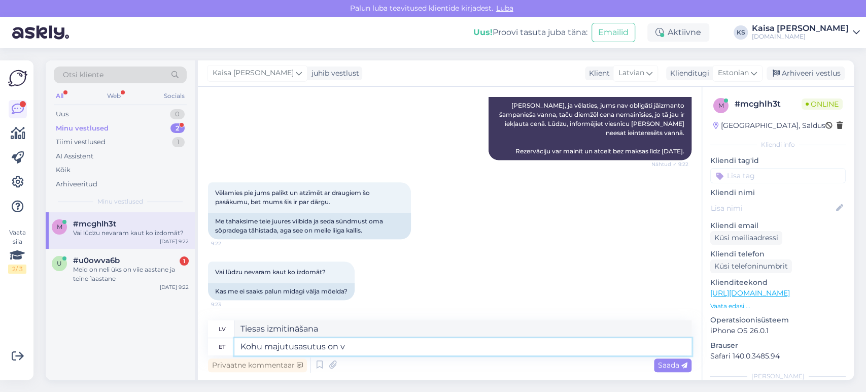
type textarea "Kohu majutusasutus on vä"
type textarea "Tiesas nams ir"
type textarea "Kohu majutusasutus on välja"
type textarea "Tiesas nams ir ārpusē."
drag, startPoint x: 345, startPoint y: 346, endPoint x: 235, endPoint y: 348, distance: 110.2
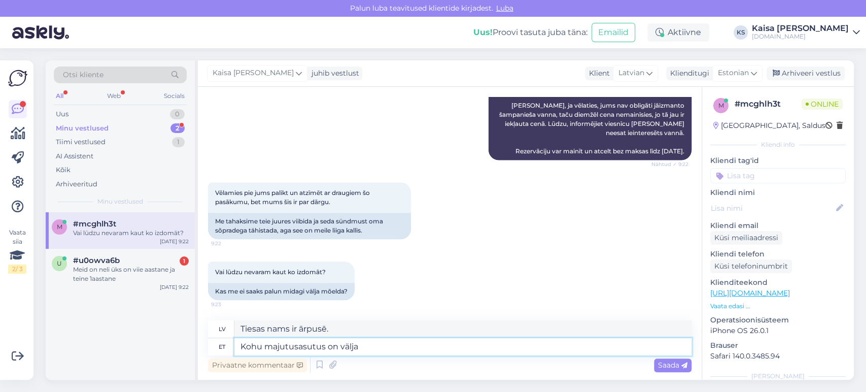
click at [234, 348] on textarea "Kohu majutusasutus on välja" at bounding box center [462, 346] width 457 height 17
click at [400, 292] on div "Vai lūdzu nevaram [PERSON_NAME] ko izdomāt? 9:23 Kas me ei saaks palun midagi v…" at bounding box center [450, 280] width 484 height 61
click at [379, 351] on textarea at bounding box center [462, 346] width 457 height 17
type textarea "[PERSON_NAME]"
type textarea "Es pētu."
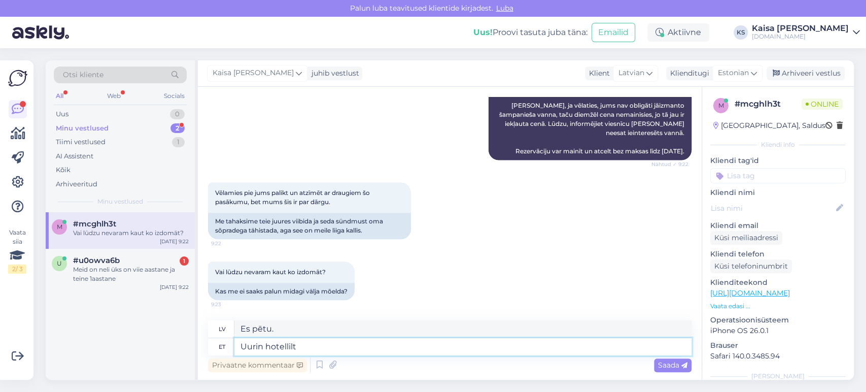
type textarea "Uurin hotellilt n"
type textarea "Es pārbaudīšu viesnīcā."
type textarea "Uurin hotellilt [PERSON_NAME]"
type textarea "Es sazināšos ar viesnīcu un"
type textarea "Uurin hotellilt ning [PERSON_NAME] T"
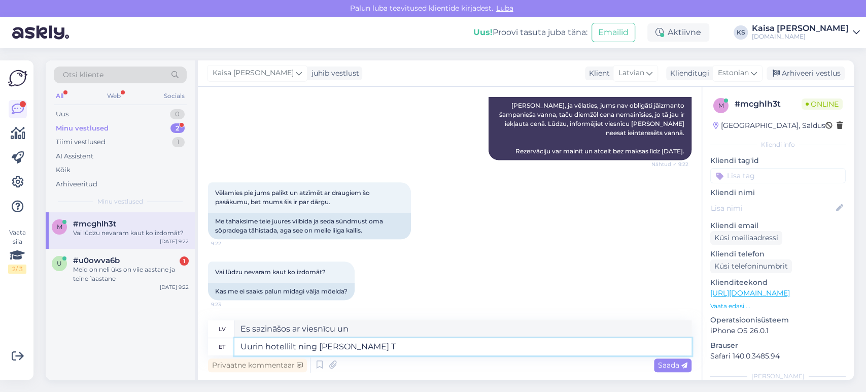
type textarea "Es sazināšos ar viesnīcu un iedošu"
type textarea "Uurin hotellilt ning [PERSON_NAME] Teile t"
type textarea "Es sazināšos ar viesnīcu un jums to iedošu."
type textarea "Uurin hotellilt ning [PERSON_NAME] Teile teada."
type textarea "Es sazināšos ar viesnīcu un paziņošu jums."
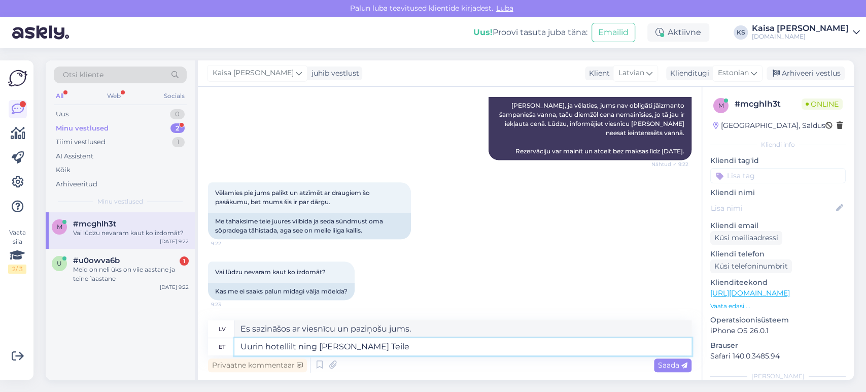
type textarea "Uurin hotellilt ning [PERSON_NAME] Teile e"
type textarea "Es sazināšos ar viesnīcu un jums to iedošu."
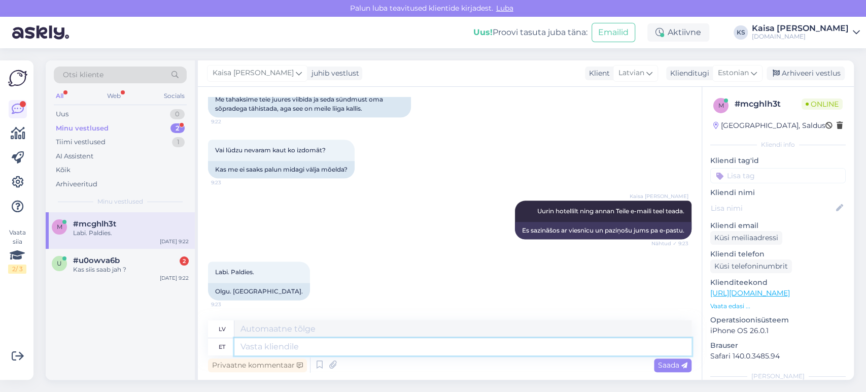
scroll to position [885, 0]
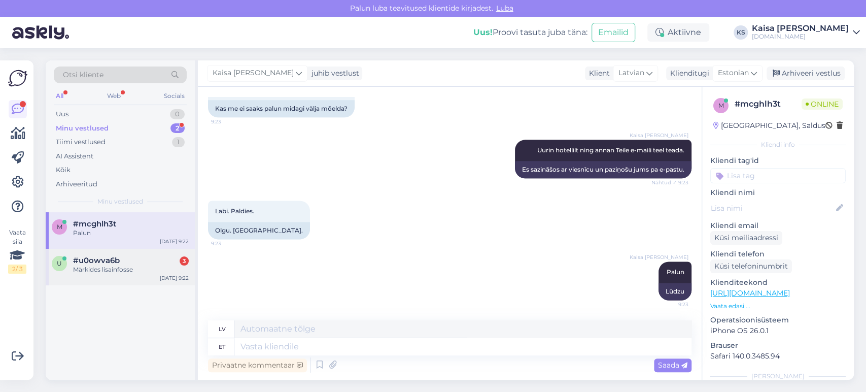
click at [134, 263] on div "#u0owva6b 3" at bounding box center [131, 260] width 116 height 9
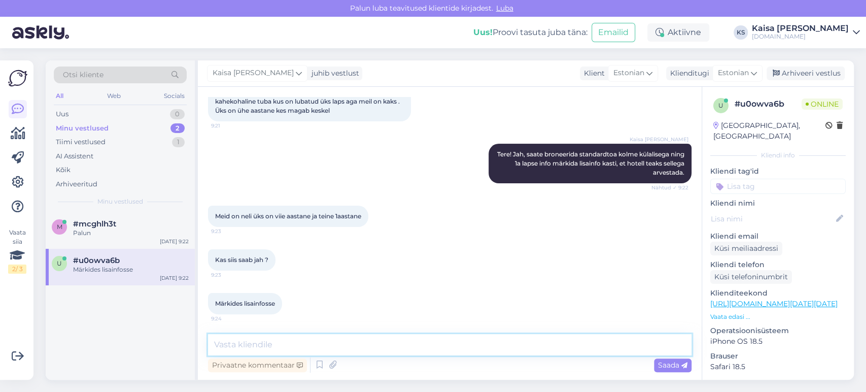
click at [363, 344] on textarea at bounding box center [450, 344] width 484 height 21
click at [350, 345] on textarea "Jah, 5a laps märkige külaliste alla ning 1a lapse info lisainfo kasti." at bounding box center [450, 344] width 484 height 21
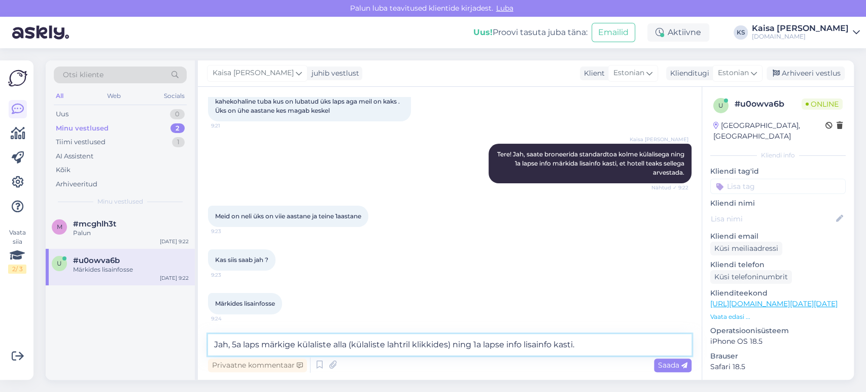
click at [601, 341] on textarea "Jah, 5a laps märkige külaliste alla (külaliste lahtril klikkides) ning 1a lapse…" at bounding box center [450, 344] width 484 height 21
click at [666, 365] on span "Saada" at bounding box center [672, 364] width 29 height 9
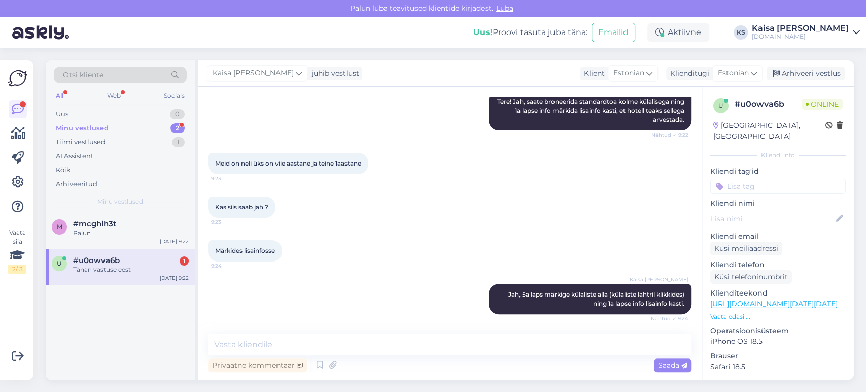
scroll to position [209, 0]
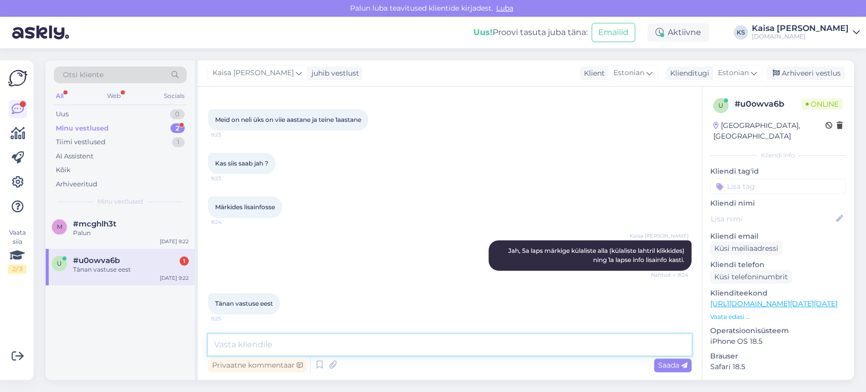
click at [333, 345] on textarea at bounding box center [450, 344] width 484 height 21
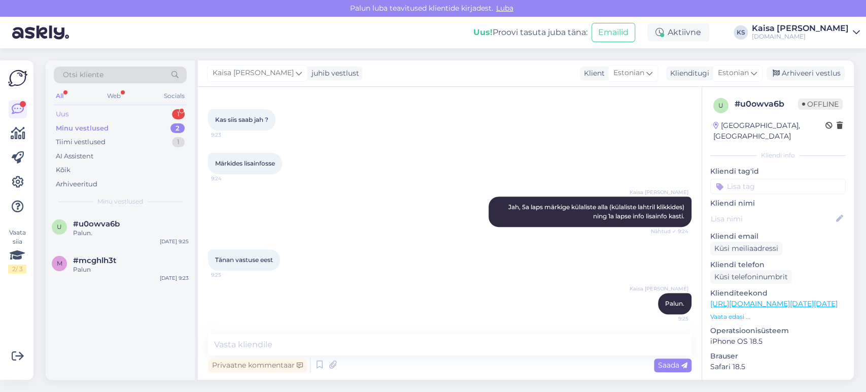
click at [148, 113] on div "Uus 1" at bounding box center [120, 114] width 133 height 14
click at [97, 226] on span "#s8vi9wi9" at bounding box center [93, 223] width 40 height 9
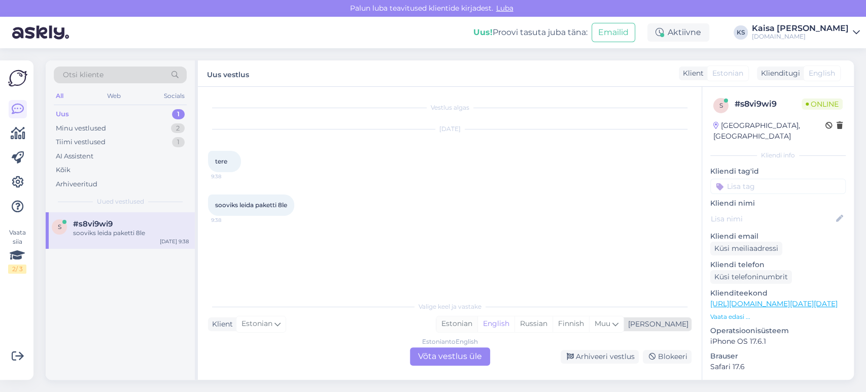
click at [478, 320] on div "Estonian" at bounding box center [456, 323] width 41 height 15
click at [468, 355] on div "Estonian to Estonian Võta vestlus üle" at bounding box center [450, 356] width 80 height 18
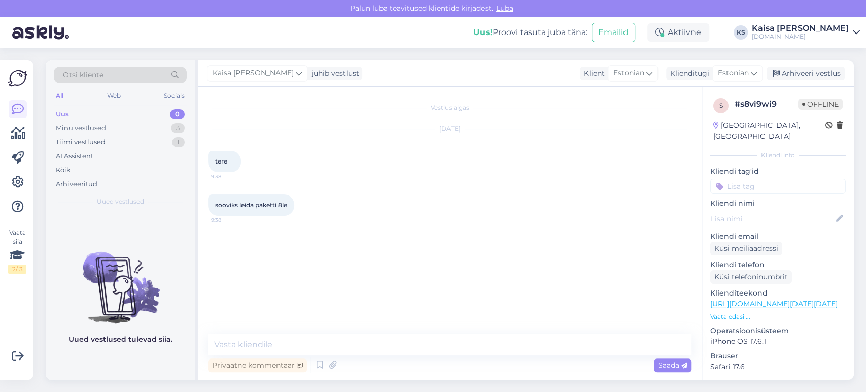
click at [451, 319] on div "Vestlus algas [DATE] tere 9:38 sooviks [PERSON_NAME] paketti 8le 9:38" at bounding box center [454, 211] width 493 height 228
click at [431, 349] on textarea at bounding box center [450, 344] width 484 height 21
